Goal: Information Seeking & Learning: Learn about a topic

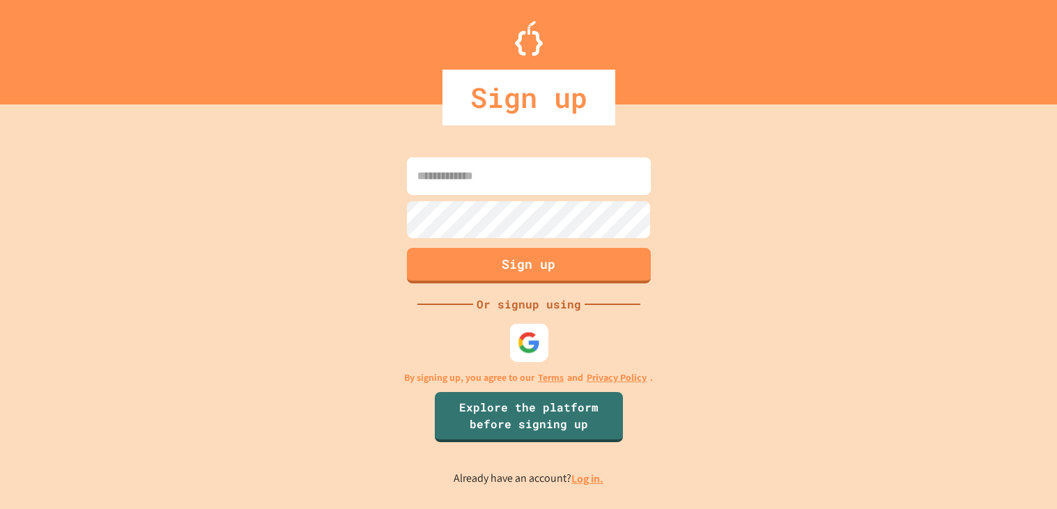
click at [517, 334] on img at bounding box center [528, 343] width 23 height 23
click at [860, 79] on div "Sign up" at bounding box center [528, 98] width 1057 height 56
click at [576, 490] on div "Sign up Or signup using By signing up, you agree to our Terms and Privacy Polic…" at bounding box center [528, 320] width 1057 height 377
click at [578, 487] on p "Already have an account? Log in." at bounding box center [528, 478] width 150 height 17
click at [582, 483] on link "Log in." at bounding box center [587, 479] width 32 height 15
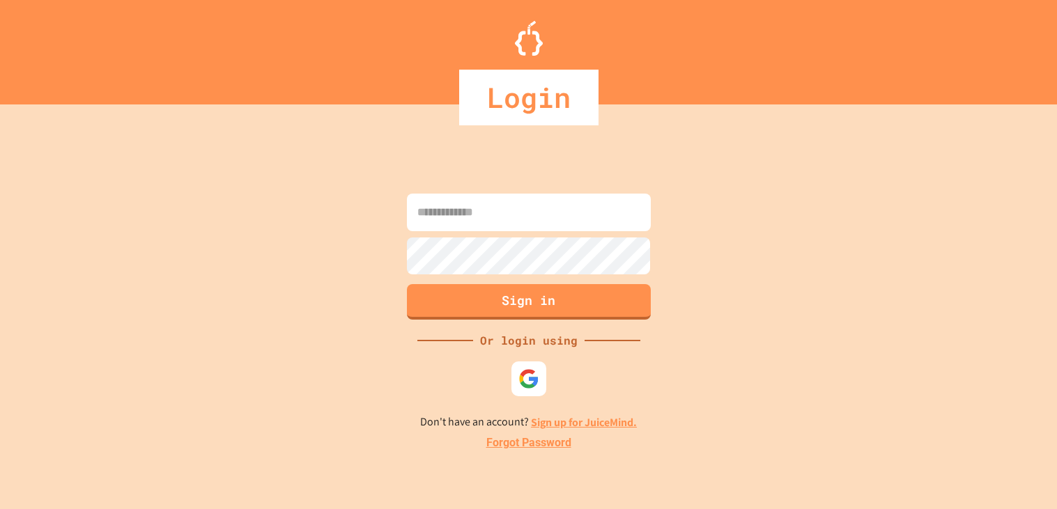
click at [461, 211] on input at bounding box center [529, 213] width 244 height 38
type input "**********"
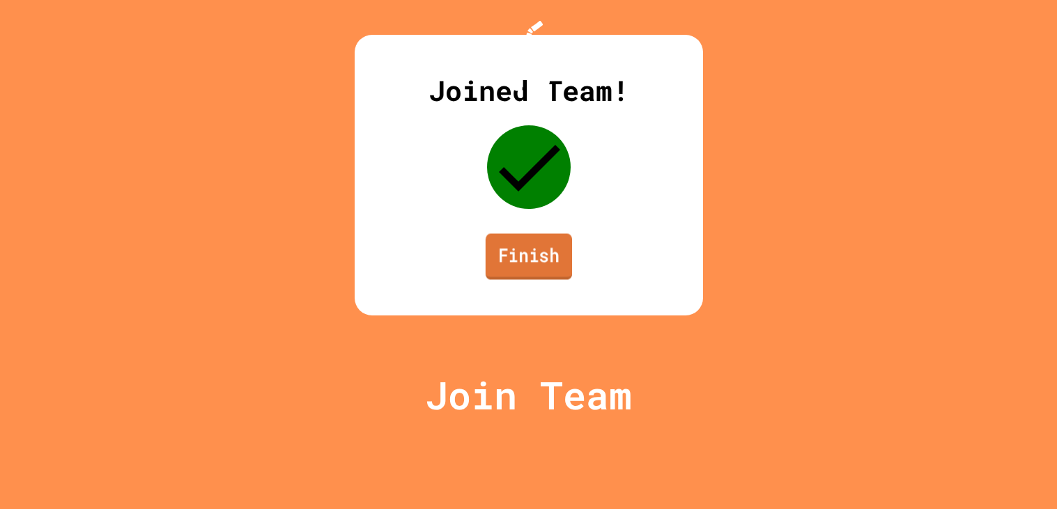
click at [501, 279] on link "Finish" at bounding box center [528, 256] width 86 height 46
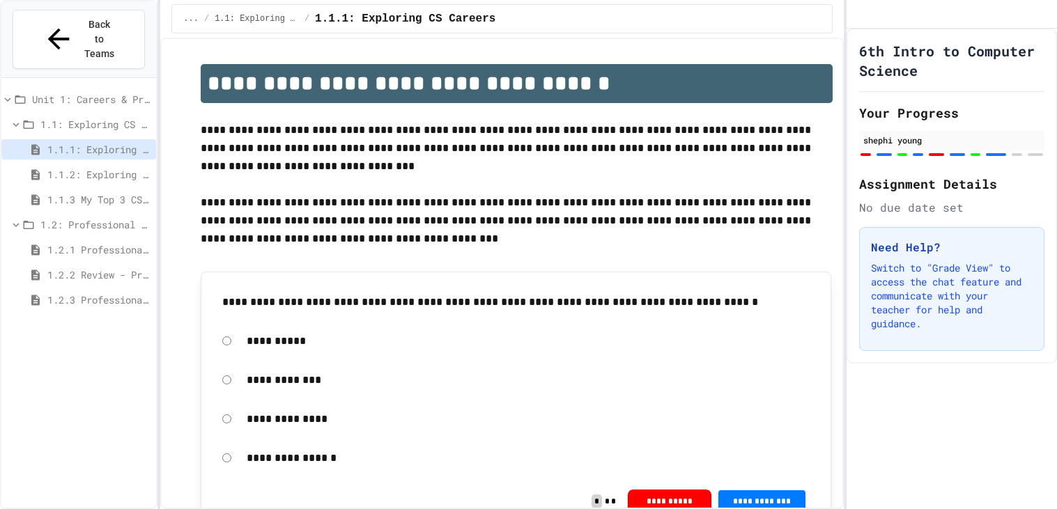
click at [119, 167] on span "1.1.2: Exploring CS Careers - Review" at bounding box center [98, 174] width 103 height 15
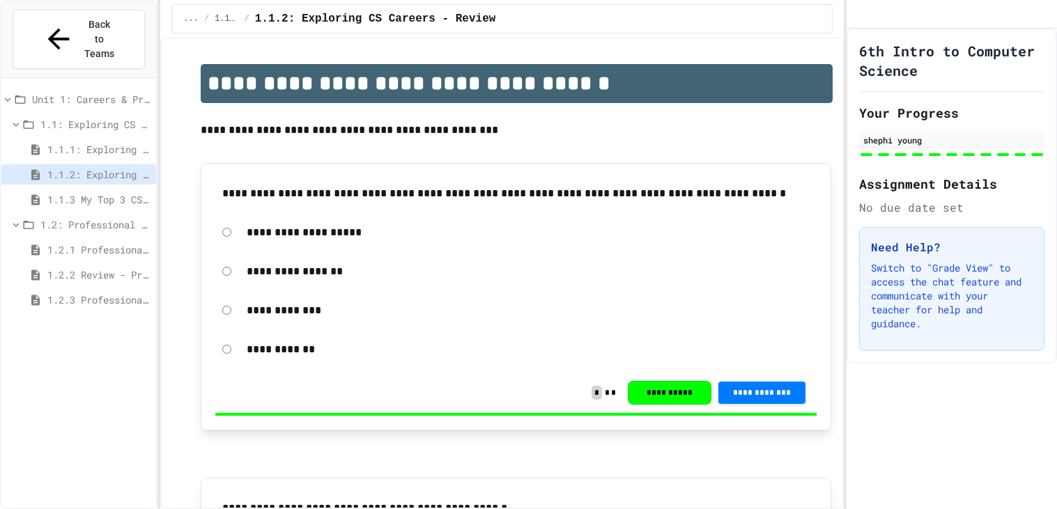
click at [135, 192] on span "1.1.3 My Top 3 CS Careers!" at bounding box center [98, 199] width 103 height 15
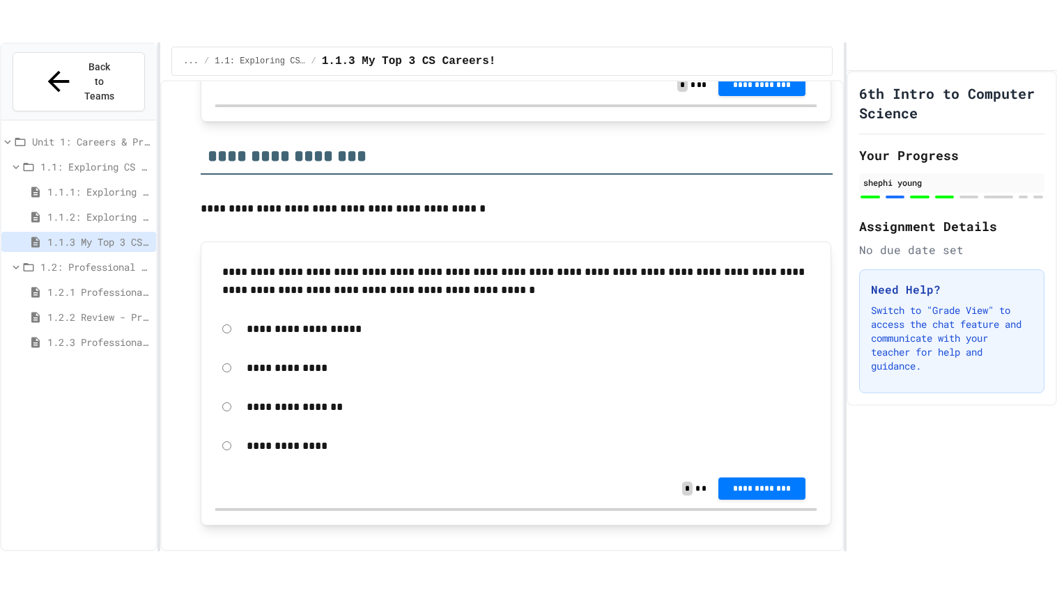
scroll to position [2354, 0]
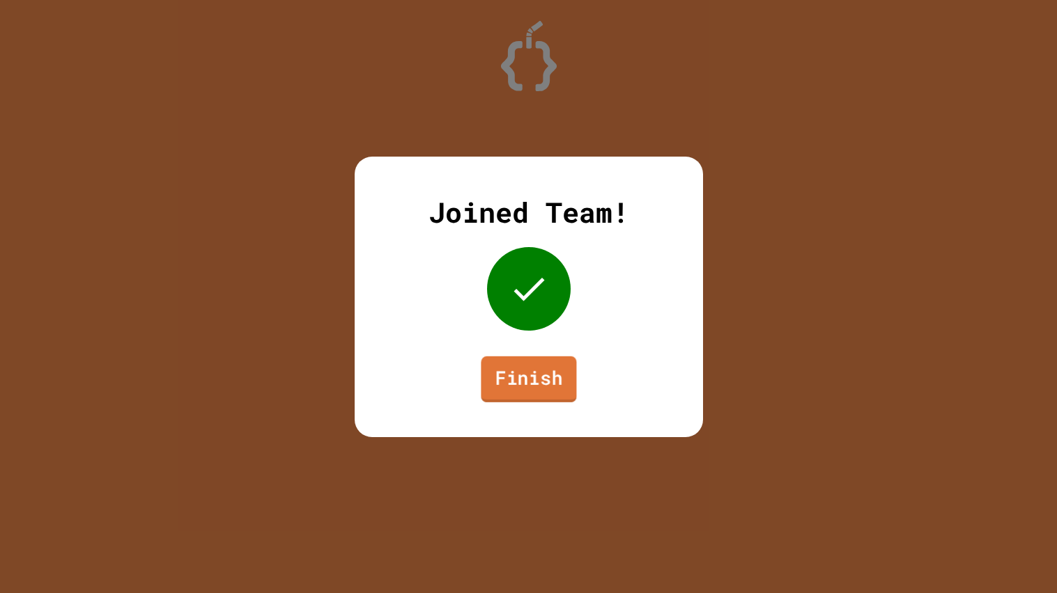
click at [564, 372] on link "Finish" at bounding box center [528, 379] width 95 height 46
